Goal: Find specific page/section: Find specific page/section

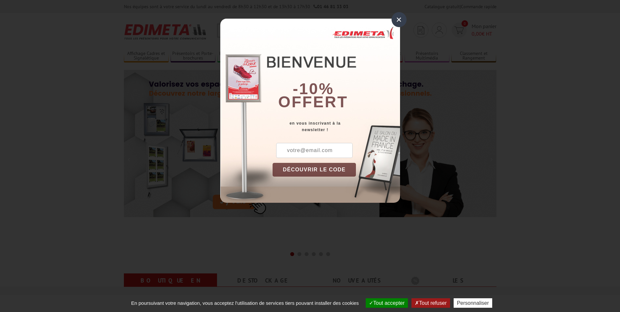
click at [397, 21] on div "×" at bounding box center [398, 19] width 15 height 15
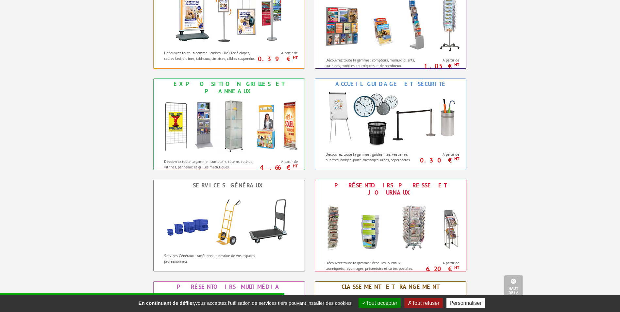
scroll to position [327, 0]
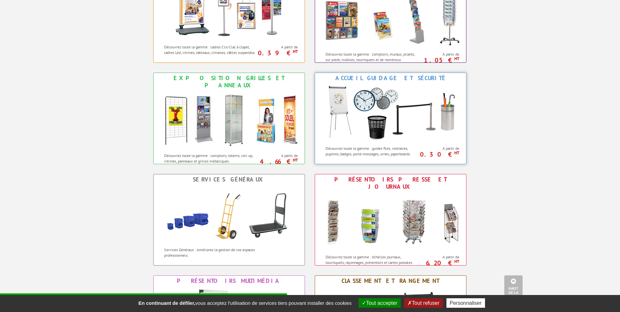
click at [399, 137] on img at bounding box center [391, 112] width 144 height 59
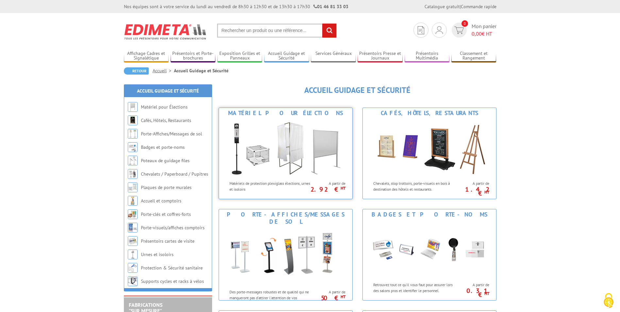
click at [294, 151] on img at bounding box center [285, 147] width 121 height 59
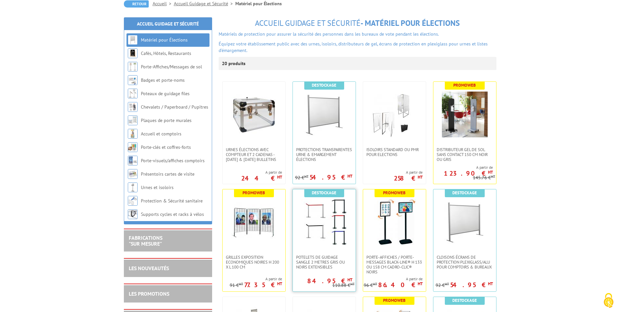
scroll to position [65, 0]
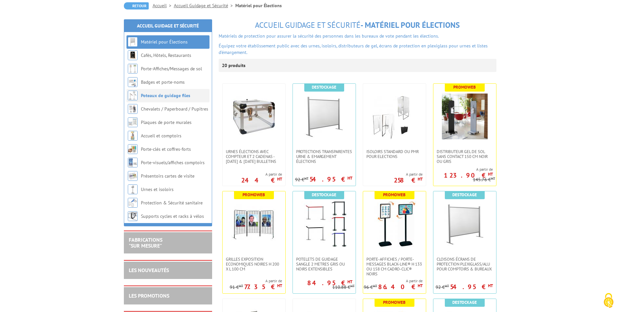
click at [179, 100] on li "Poteaux de guidage files" at bounding box center [167, 95] width 83 height 13
click at [153, 95] on link "Poteaux de guidage files" at bounding box center [165, 95] width 49 height 6
